Goal: Information Seeking & Learning: Check status

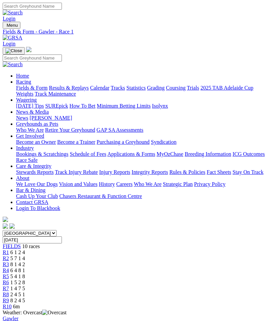
click at [9, 255] on link "R2" at bounding box center [6, 258] width 6 height 6
click at [25, 261] on span "8 1 4 2" at bounding box center [17, 264] width 15 height 6
click at [9, 267] on span "R4" at bounding box center [6, 270] width 6 height 6
click at [9, 274] on span "R5" at bounding box center [6, 277] width 6 height 6
click at [9, 280] on span "R6" at bounding box center [6, 283] width 6 height 6
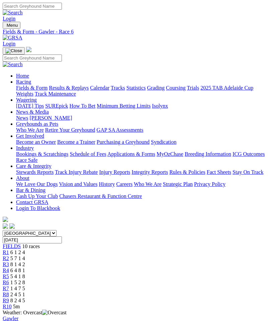
click at [9, 286] on span "R7" at bounding box center [6, 289] width 6 height 6
click at [9, 292] on span "R8" at bounding box center [6, 295] width 6 height 6
click at [9, 298] on span "R9" at bounding box center [6, 301] width 6 height 6
click at [5, 27] on img "Toggle navigation" at bounding box center [5, 27] width 0 height 0
click at [56, 91] on link "Results & Replays" at bounding box center [69, 88] width 40 height 6
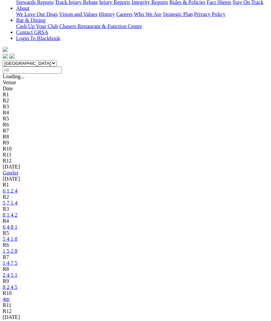
scroll to position [170, 0]
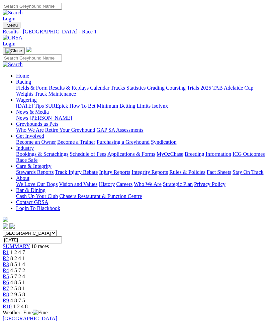
click at [19, 243] on span "SUMMARY" at bounding box center [16, 246] width 27 height 6
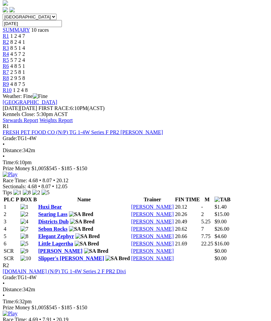
scroll to position [207, 0]
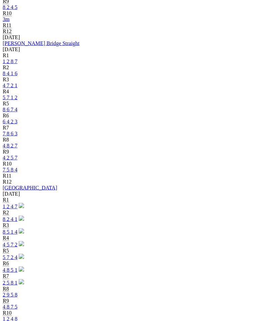
scroll to position [450, 0]
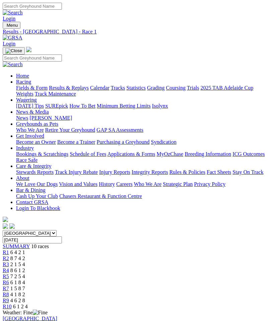
click at [18, 243] on span "SUMMARY" at bounding box center [16, 246] width 27 height 6
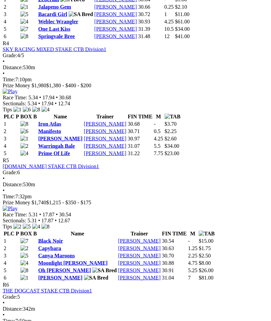
scroll to position [655, 0]
